Goal: Find specific page/section: Find specific page/section

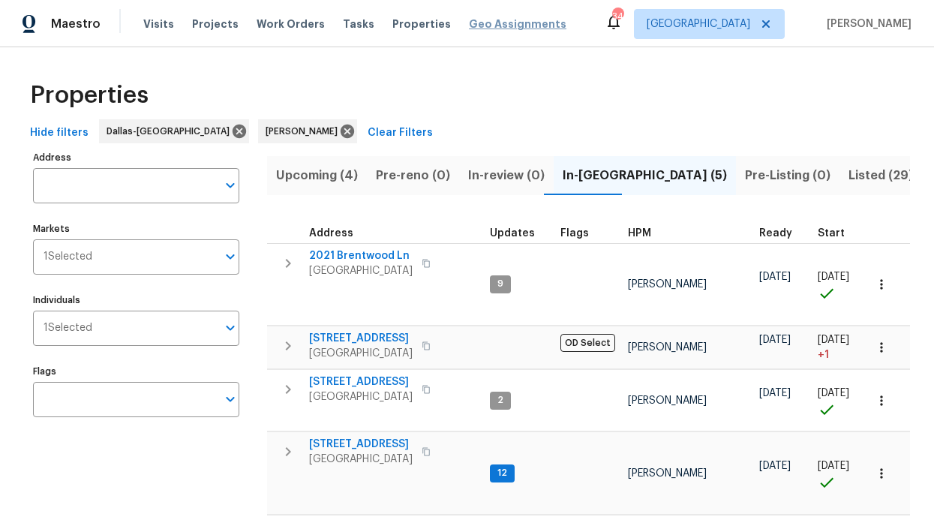
click at [469, 24] on span "Geo Assignments" at bounding box center [518, 24] width 98 height 15
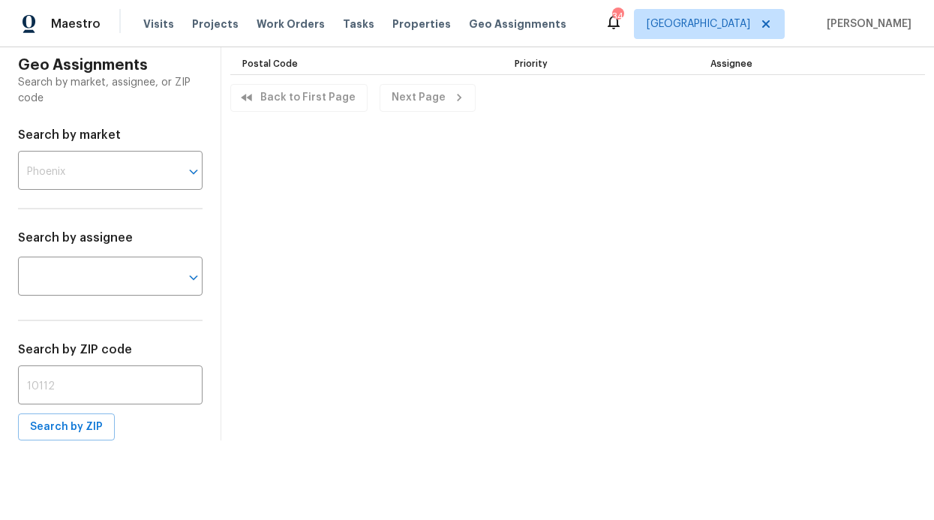
click at [356, 29] on div "Visits Projects Work Orders Tasks Properties Geo Assignments" at bounding box center [363, 24] width 441 height 30
click at [433, 11] on div "Visits Projects Work Orders Tasks Properties Geo Assignments" at bounding box center [363, 24] width 441 height 30
click at [399, 19] on span "Properties" at bounding box center [422, 24] width 59 height 15
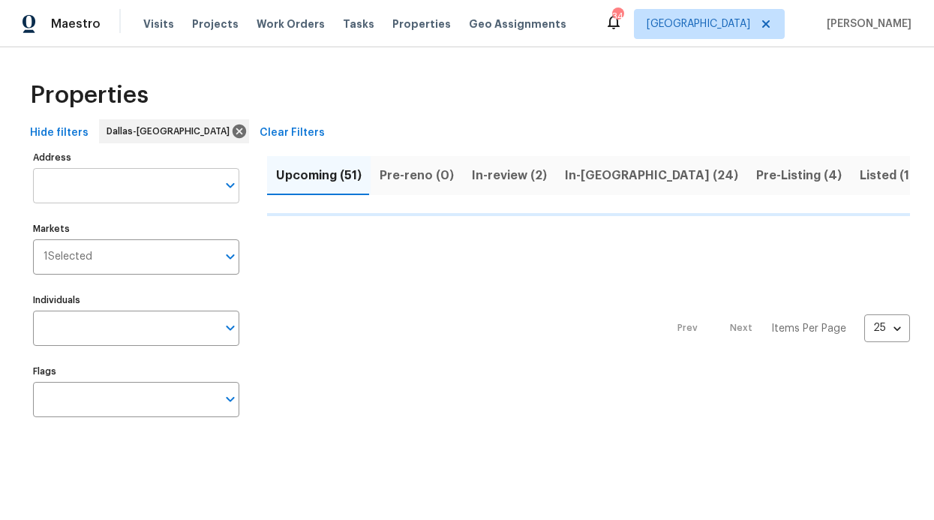
click at [113, 194] on input "Address" at bounding box center [125, 185] width 184 height 35
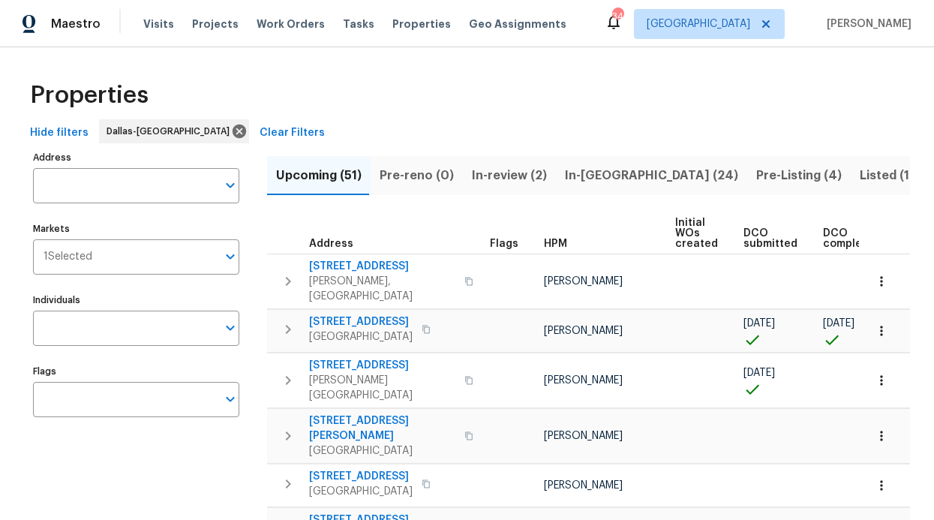
click at [118, 191] on input "Address" at bounding box center [125, 185] width 184 height 35
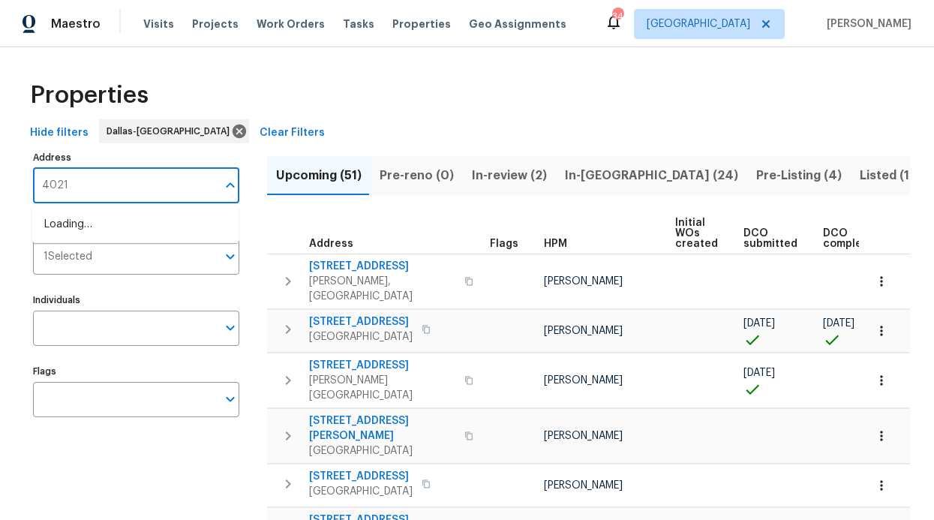
type input "4021"
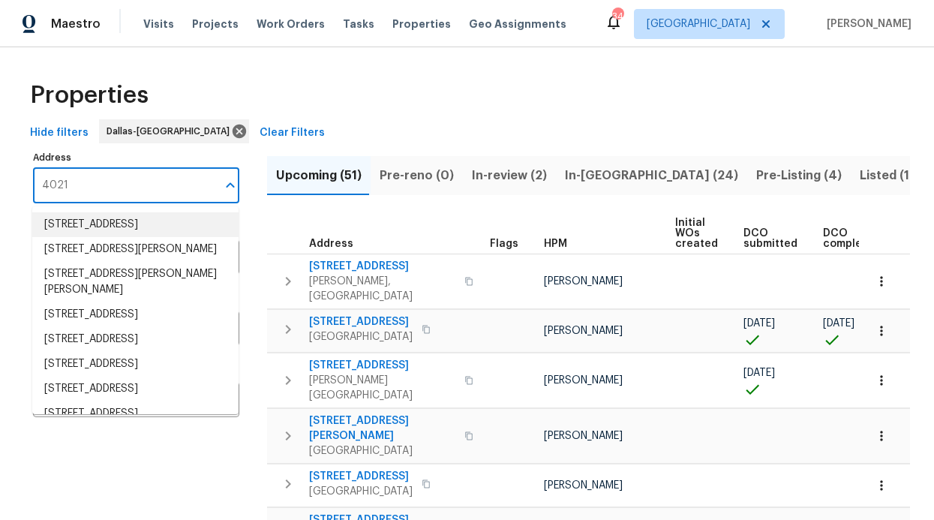
click at [159, 220] on li "4021 Aldenham Dr Plano TX 75024" at bounding box center [135, 224] width 206 height 25
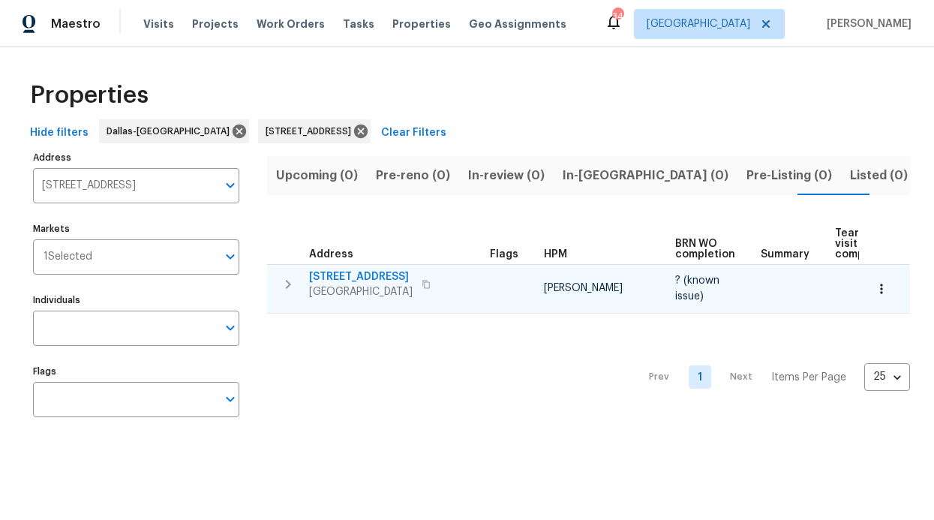
click at [423, 281] on icon "button" at bounding box center [427, 284] width 8 height 8
